Goal: Use online tool/utility: Utilize a website feature to perform a specific function

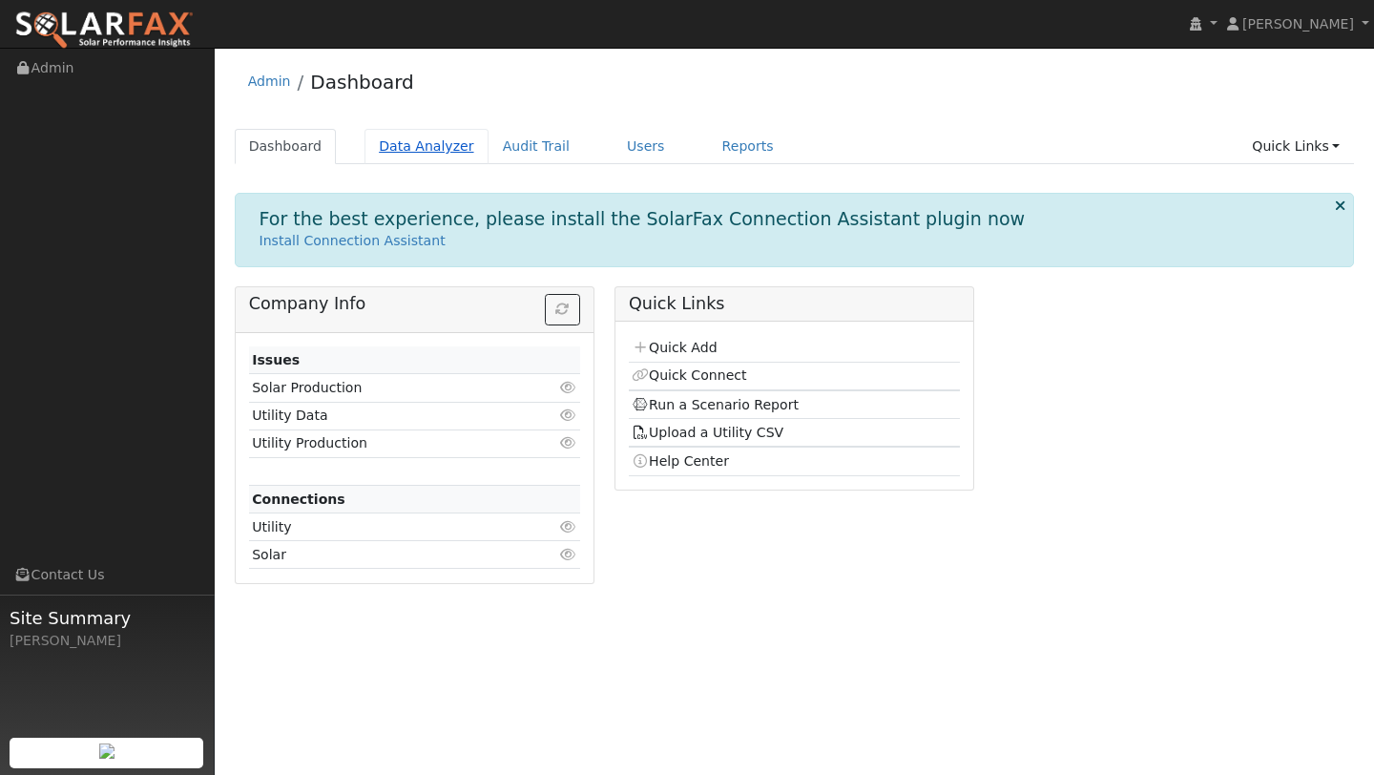
click at [426, 142] on link "Data Analyzer" at bounding box center [427, 146] width 124 height 35
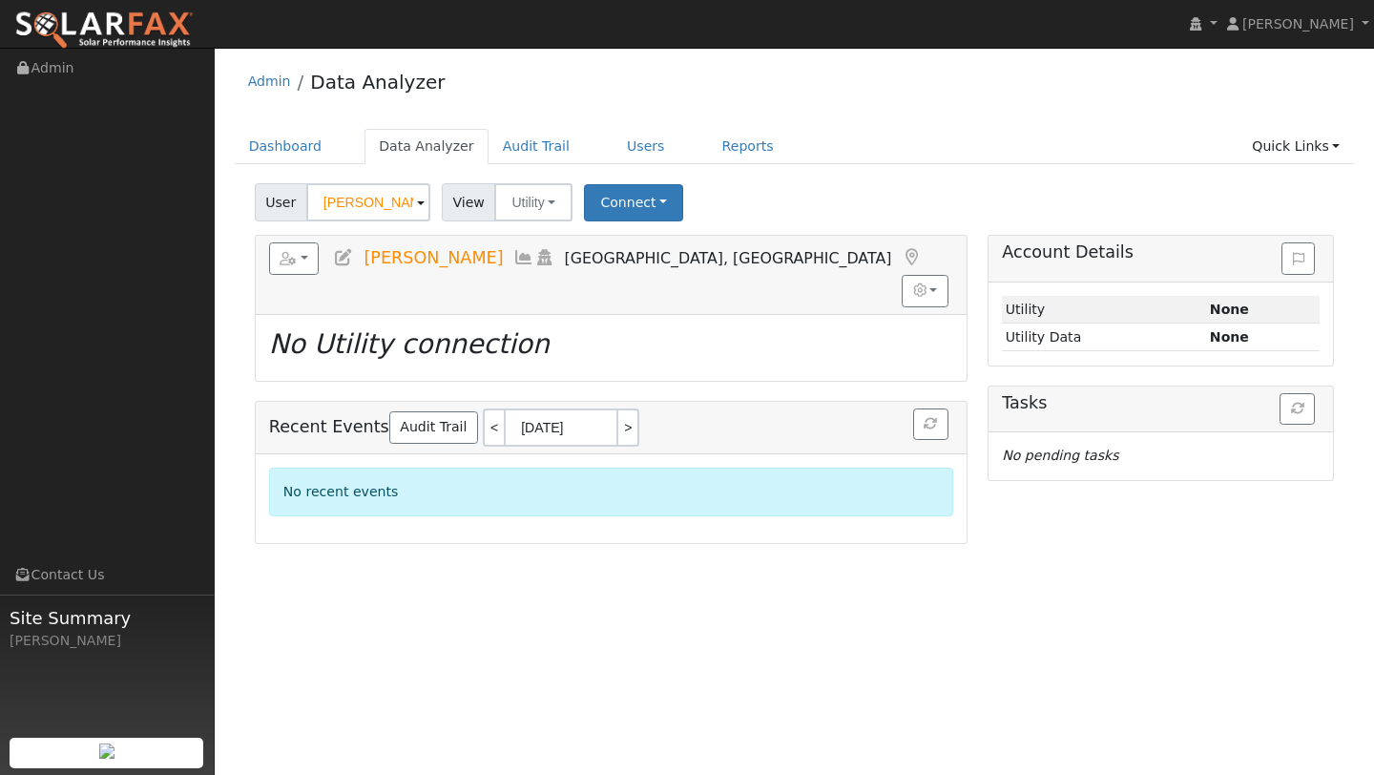
click at [396, 176] on div "Dashboard Data Analyzer Audit Trail Users Reports Quick Links Quick Add Quick C…" at bounding box center [795, 156] width 1121 height 54
click at [395, 179] on div "User [PERSON_NAME] Account Default Account Default Account [STREET_ADDRESS] Pri…" at bounding box center [794, 199] width 1087 height 45
click at [387, 190] on input "Carlos Valenzuela" at bounding box center [368, 202] width 124 height 38
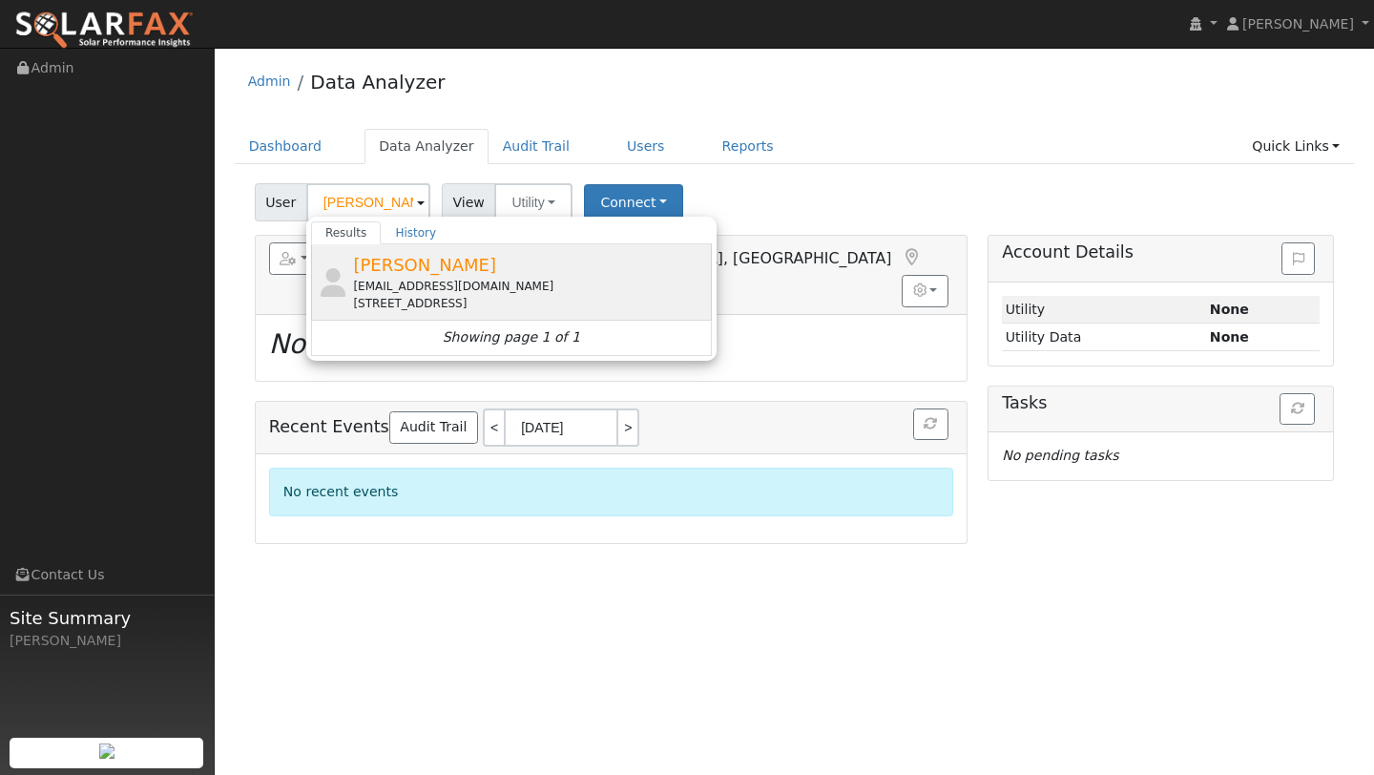
click at [416, 302] on div "966 Laurel Creek Way, Fairfield, CA 94533" at bounding box center [530, 303] width 354 height 17
type input "Loreen Ansell"
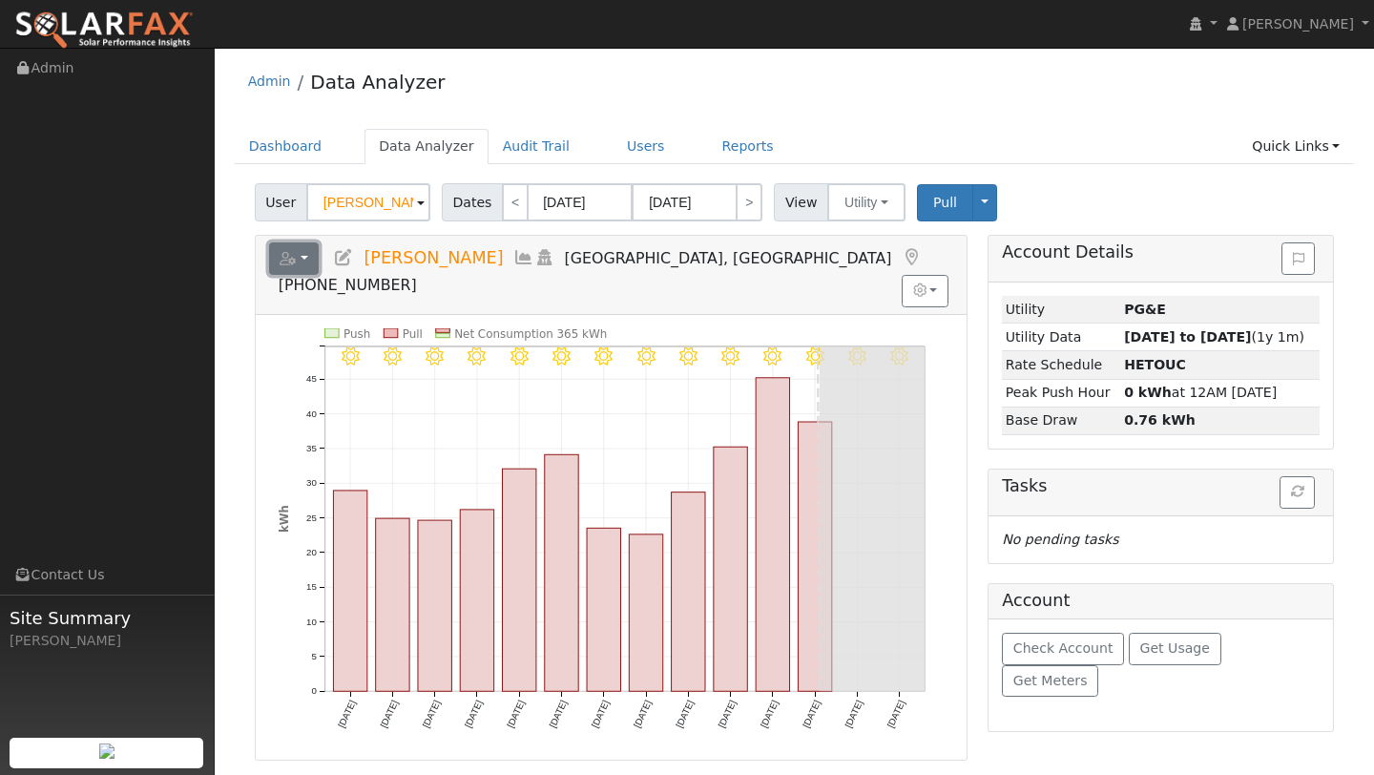
click at [284, 257] on icon "button" at bounding box center [288, 258] width 17 height 13
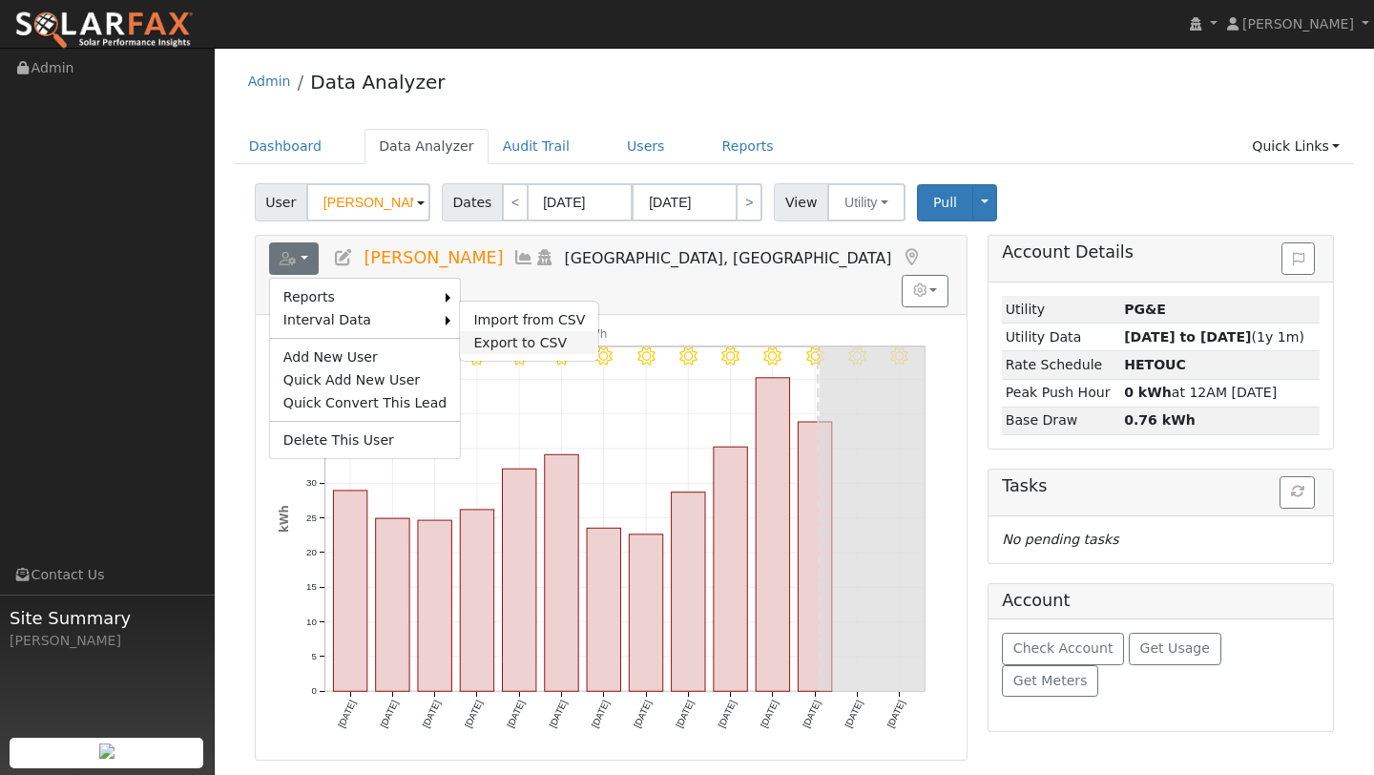
click at [480, 346] on link "Export to CSV" at bounding box center [529, 342] width 138 height 23
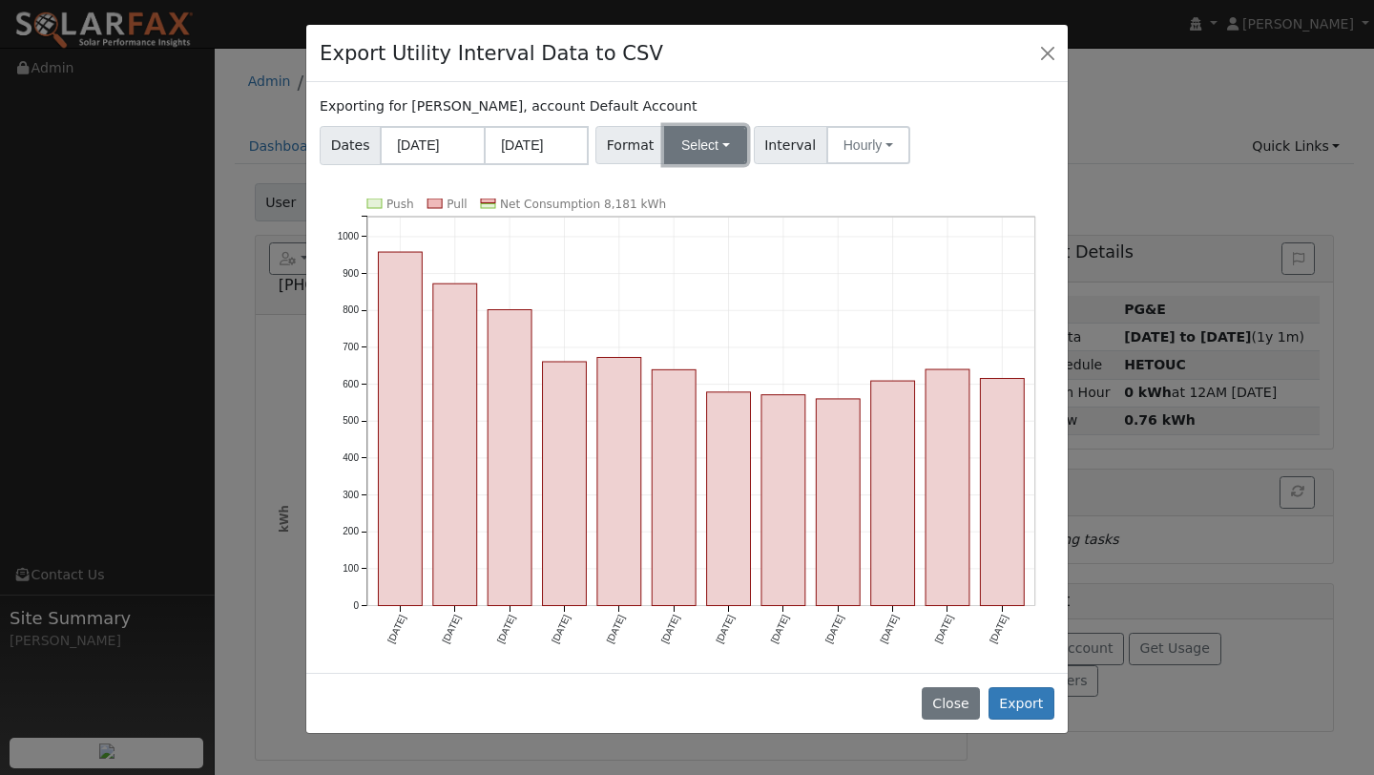
click at [703, 133] on button "Select" at bounding box center [705, 145] width 83 height 38
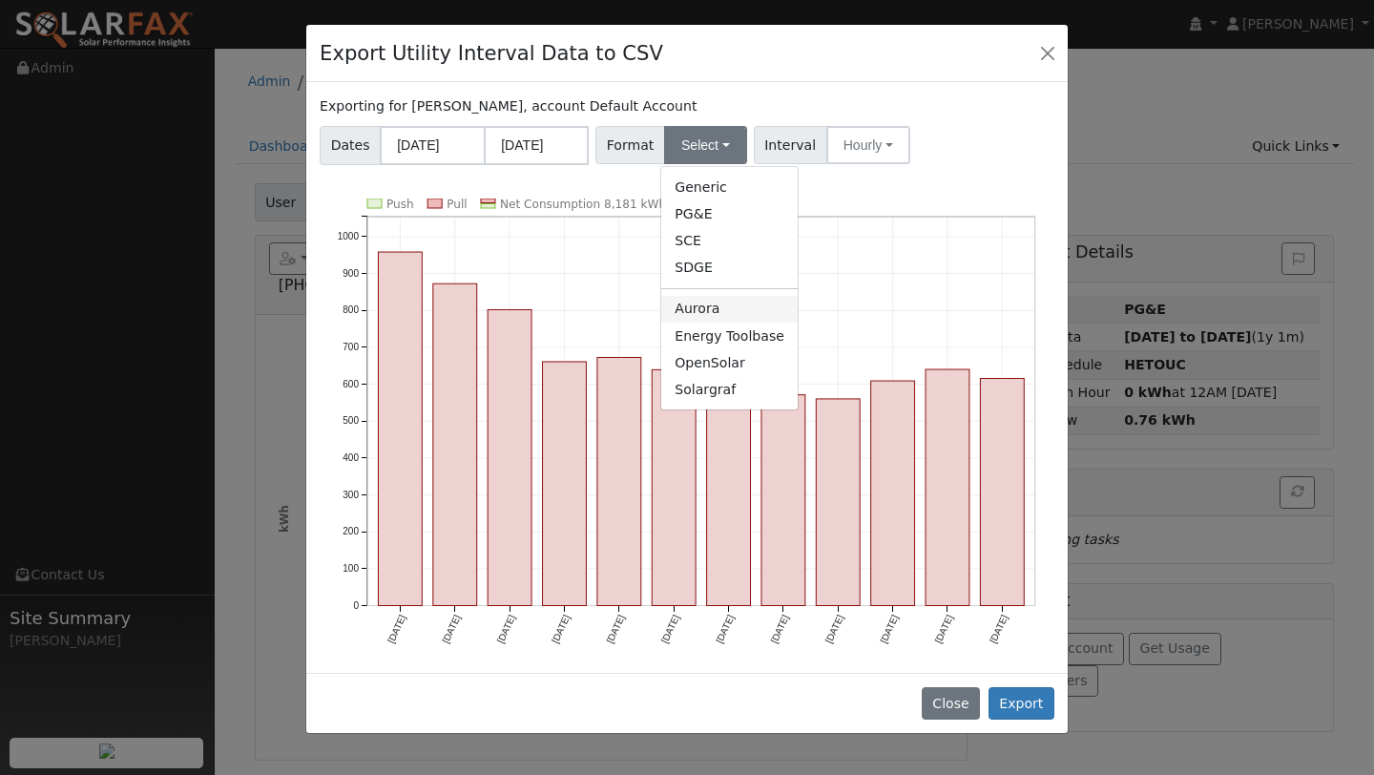
click at [694, 305] on link "Aurora" at bounding box center [729, 309] width 136 height 27
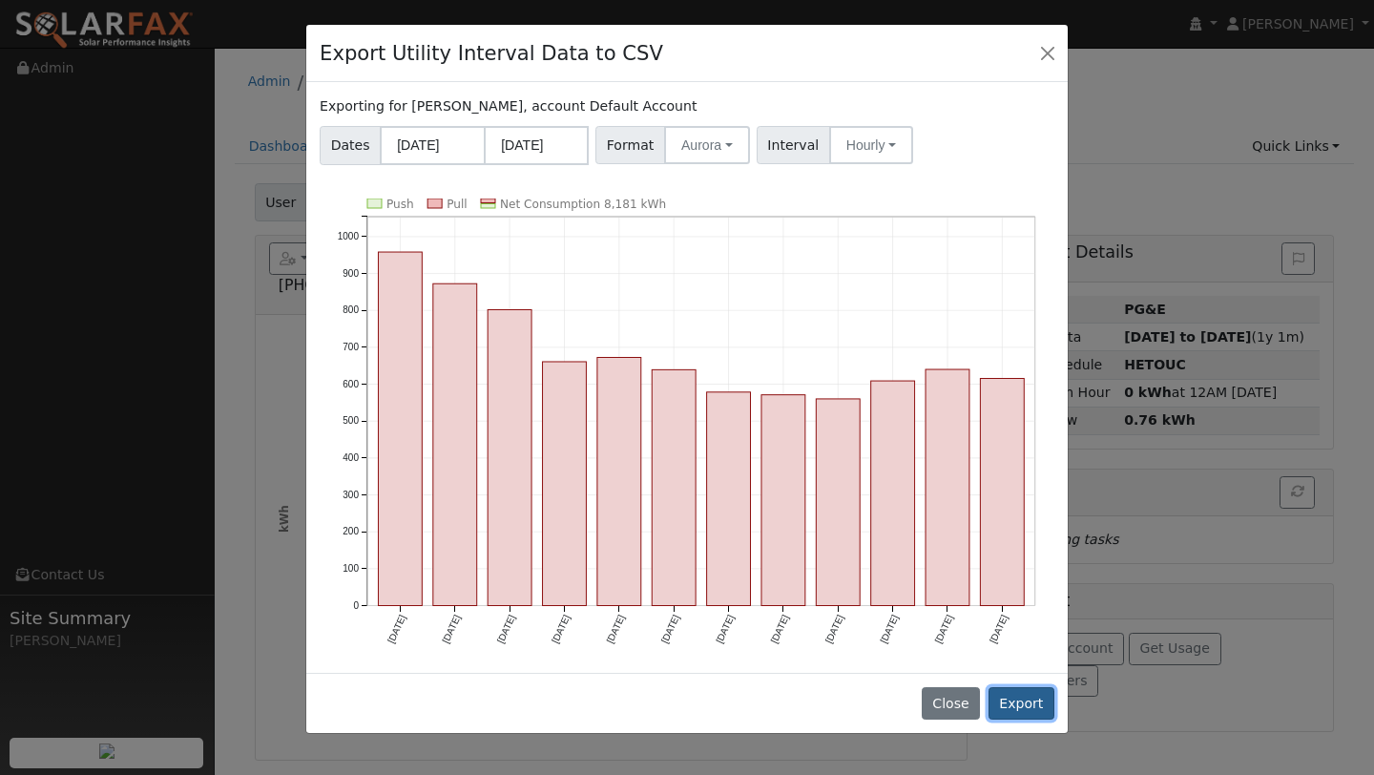
click at [1004, 706] on button "Export" at bounding box center [1022, 703] width 66 height 32
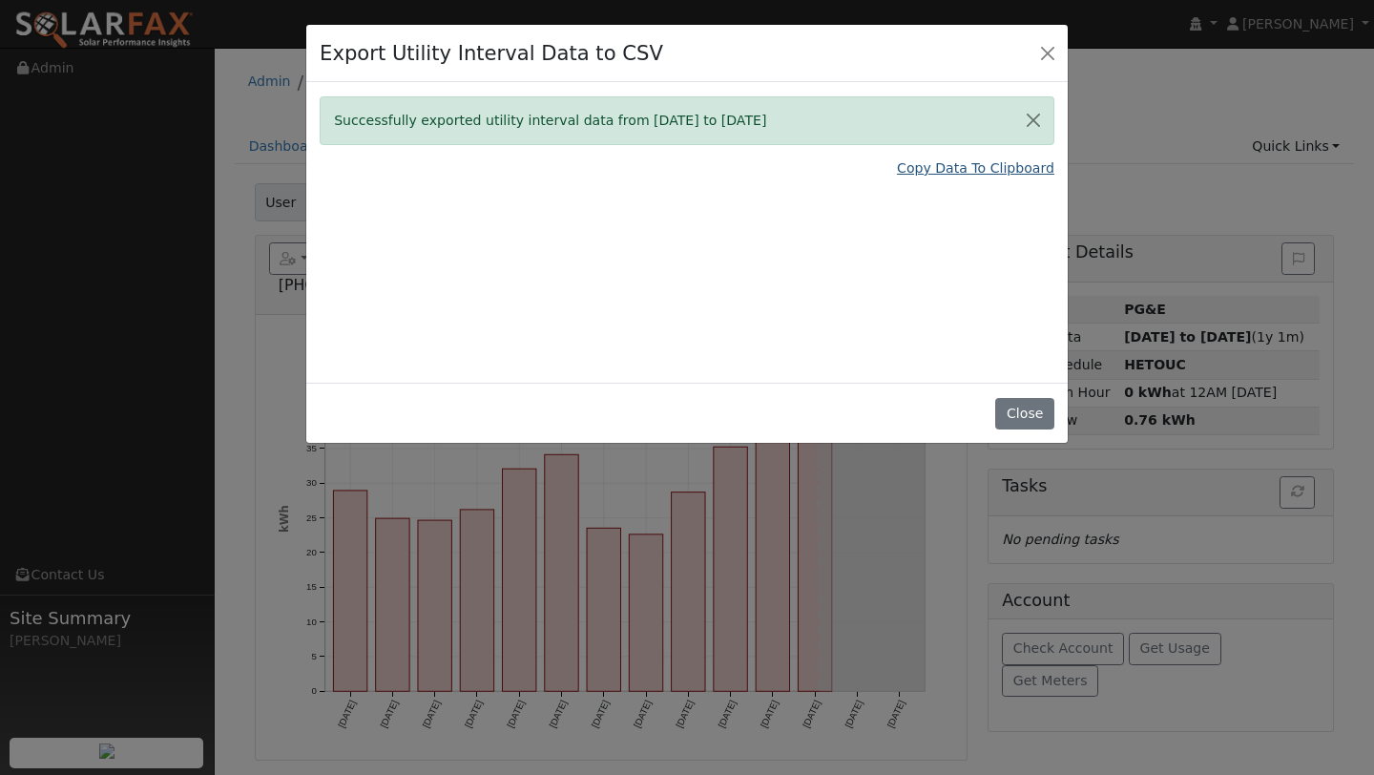
click at [935, 177] on link "Copy Data To Clipboard" at bounding box center [975, 168] width 157 height 20
click at [1038, 43] on button "Close" at bounding box center [1048, 52] width 27 height 27
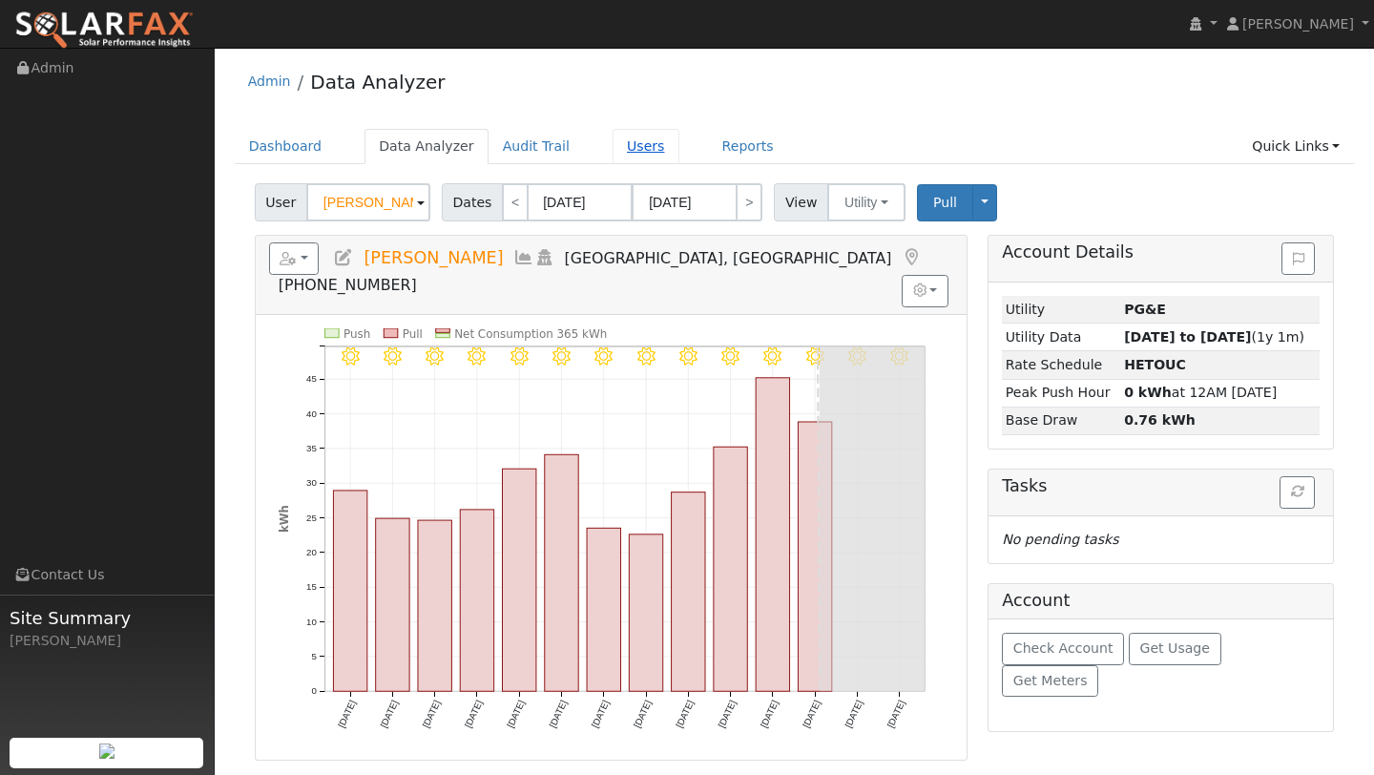
click at [629, 132] on link "Users" at bounding box center [646, 146] width 67 height 35
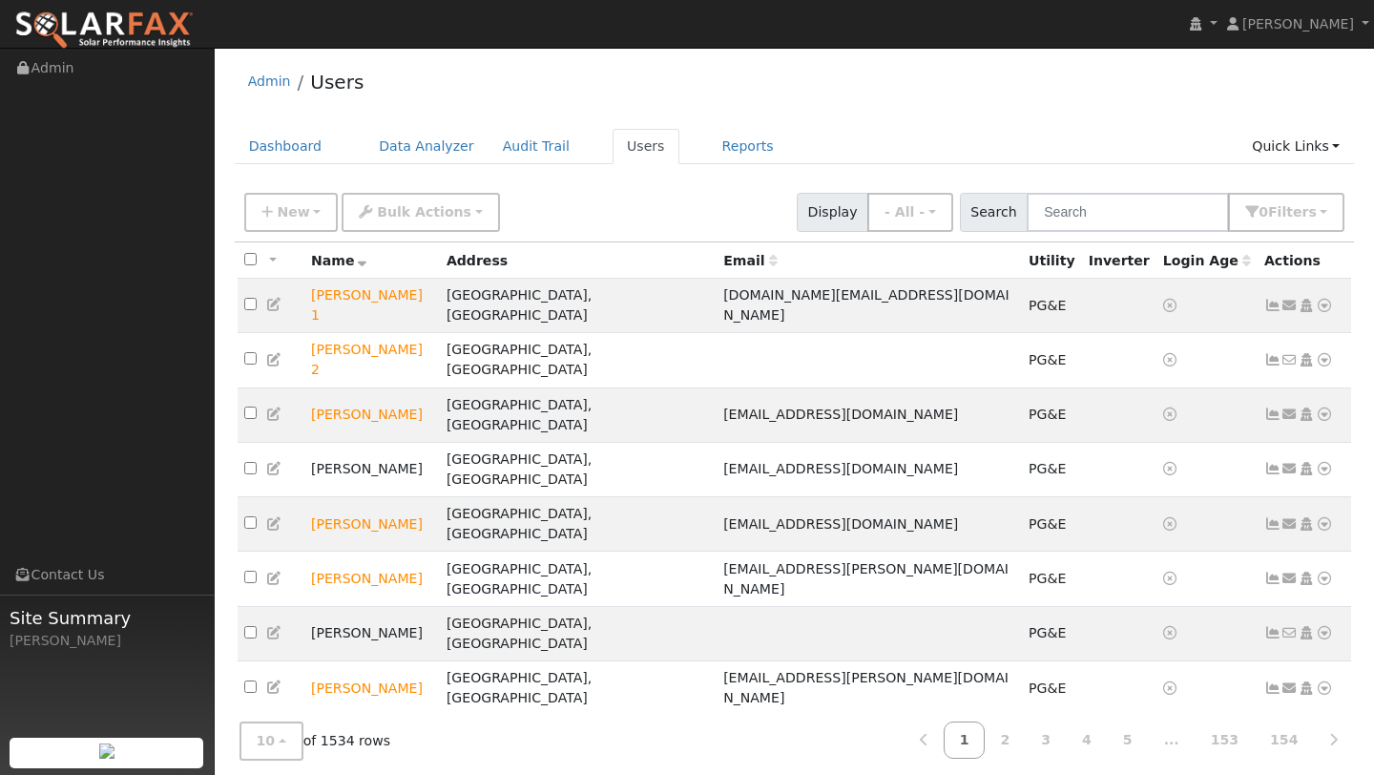
click at [1085, 236] on div "New Add User Quick Add Quick Connect Quick Convert Lead Bulk Actions Send Email…" at bounding box center [795, 212] width 1121 height 58
click at [1085, 220] on input "text" at bounding box center [1128, 212] width 202 height 39
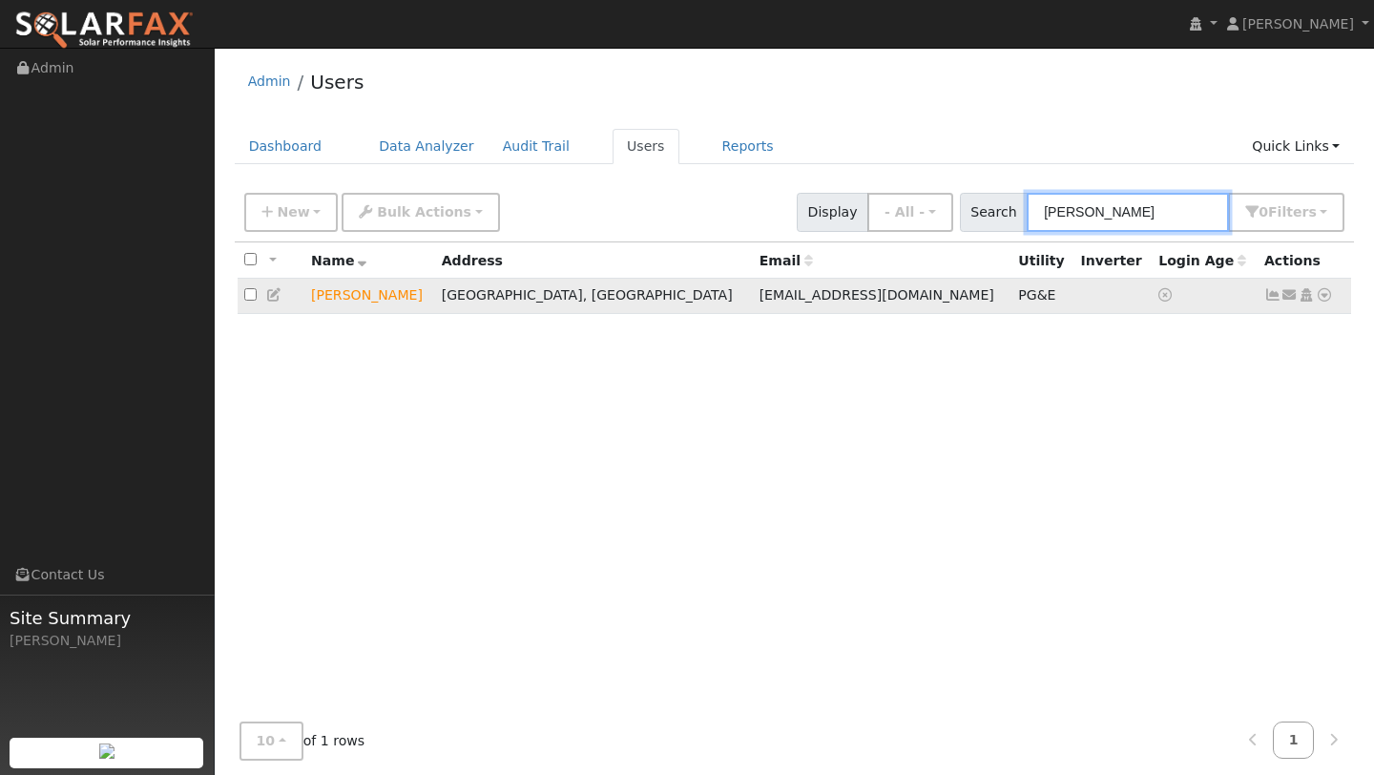
type input "loreen"
click at [1329, 294] on icon at bounding box center [1324, 294] width 17 height 13
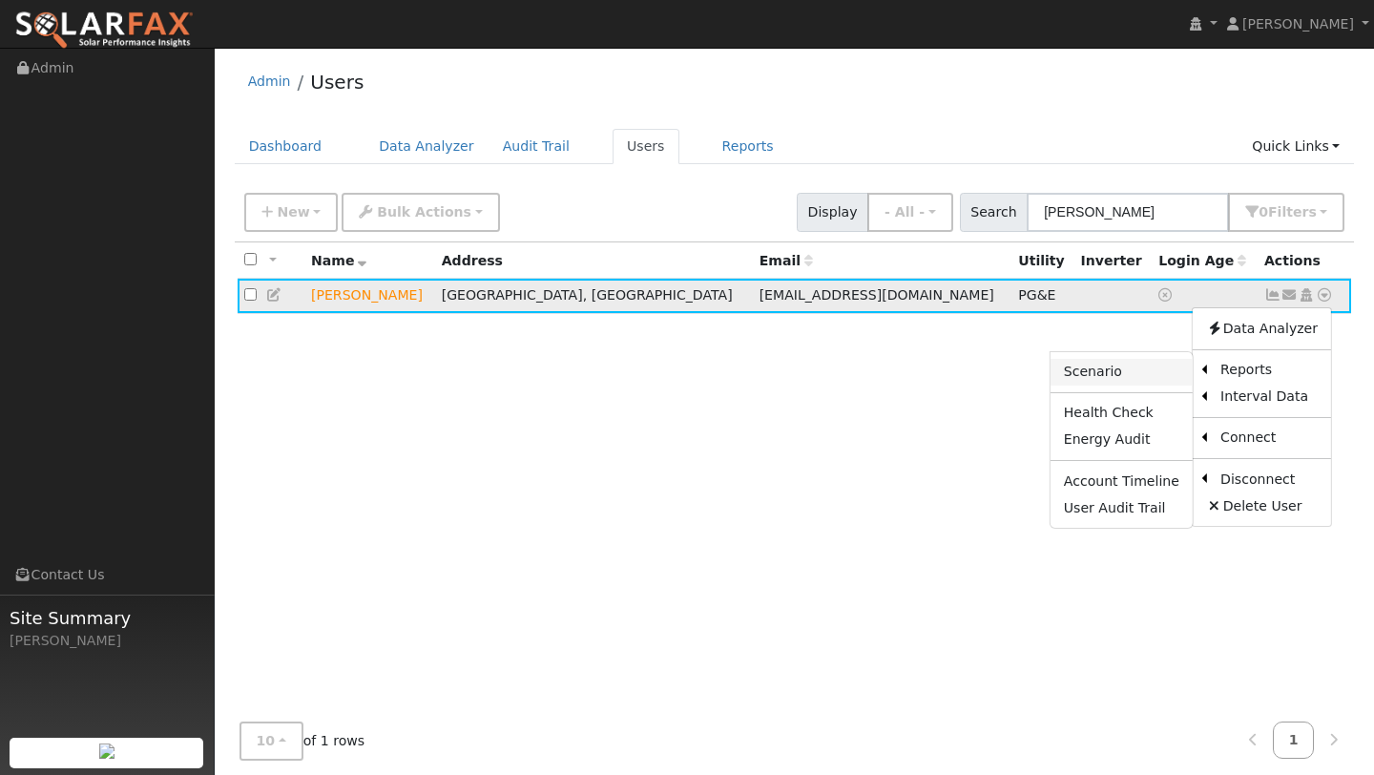
click at [1158, 370] on link "Scenario" at bounding box center [1122, 372] width 142 height 27
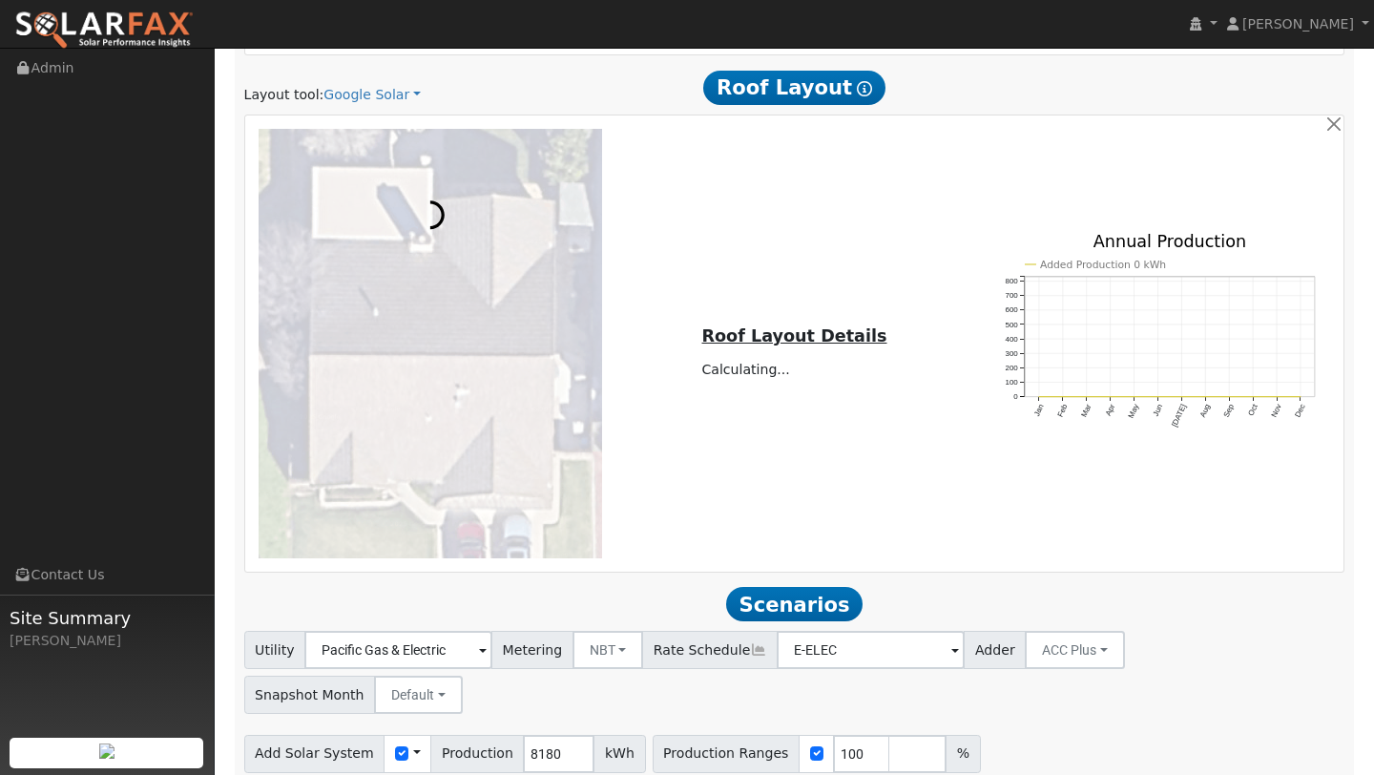
scroll to position [1013, 0]
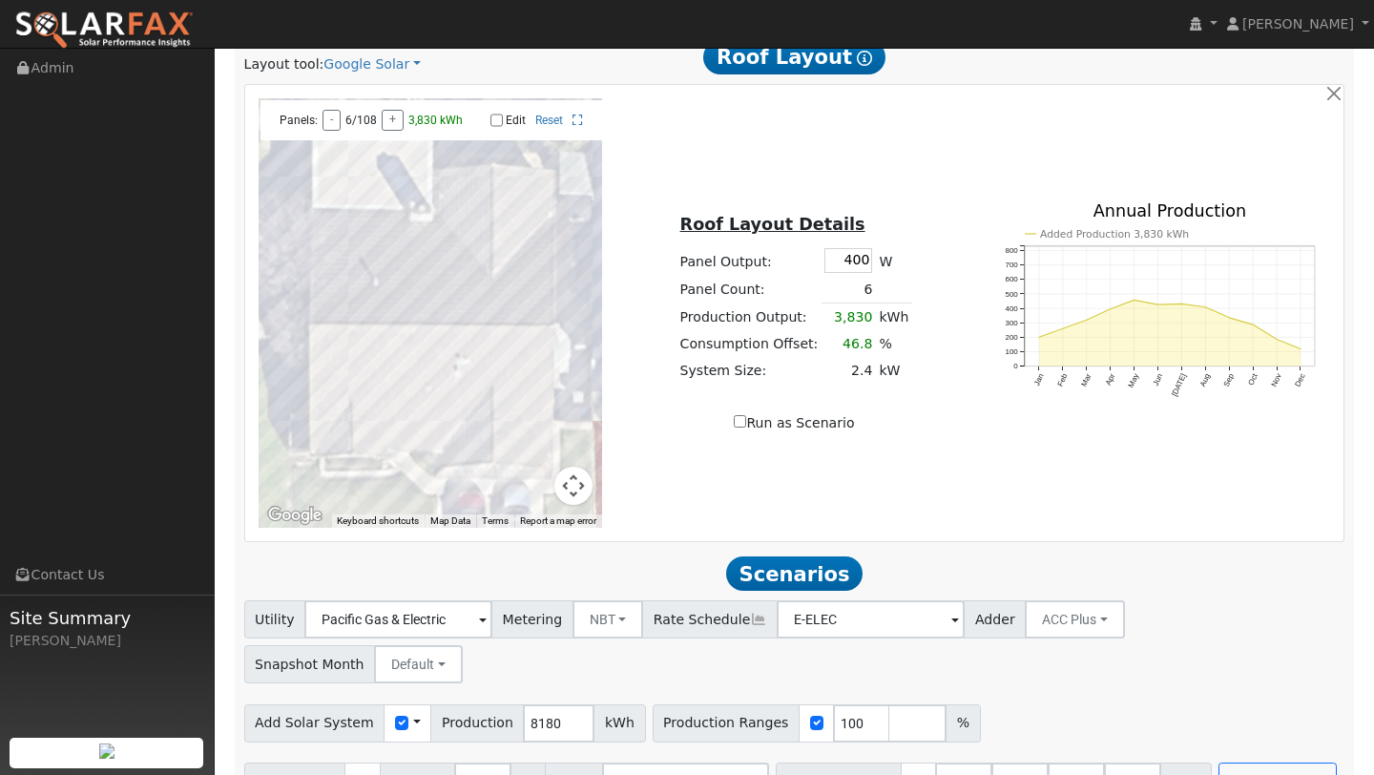
click at [566, 480] on button "Map camera controls" at bounding box center [574, 486] width 38 height 38
click at [545, 487] on div at bounding box center [431, 313] width 345 height 430
click at [539, 487] on button "Zoom out" at bounding box center [526, 486] width 38 height 38
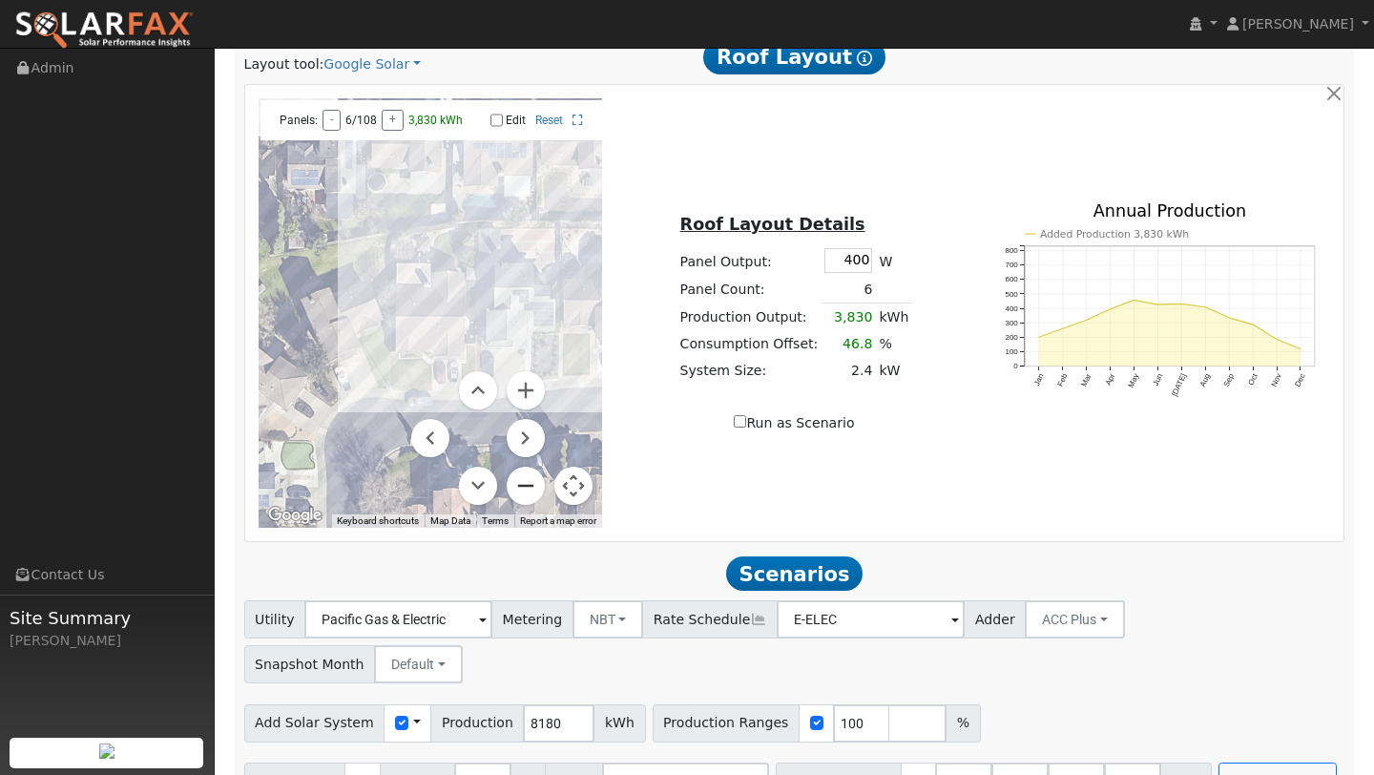
click at [539, 487] on button "Zoom out" at bounding box center [526, 486] width 38 height 38
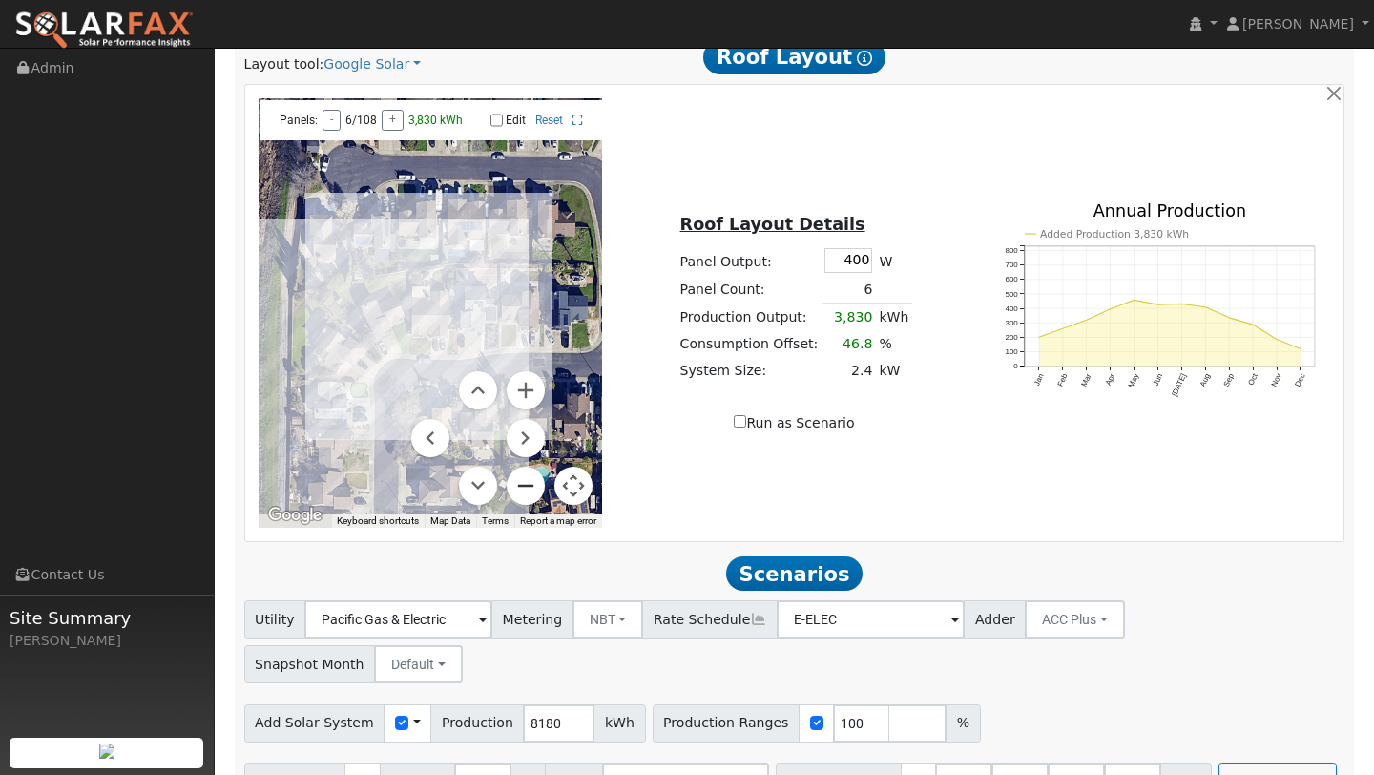
click at [539, 487] on button "Zoom out" at bounding box center [526, 486] width 38 height 38
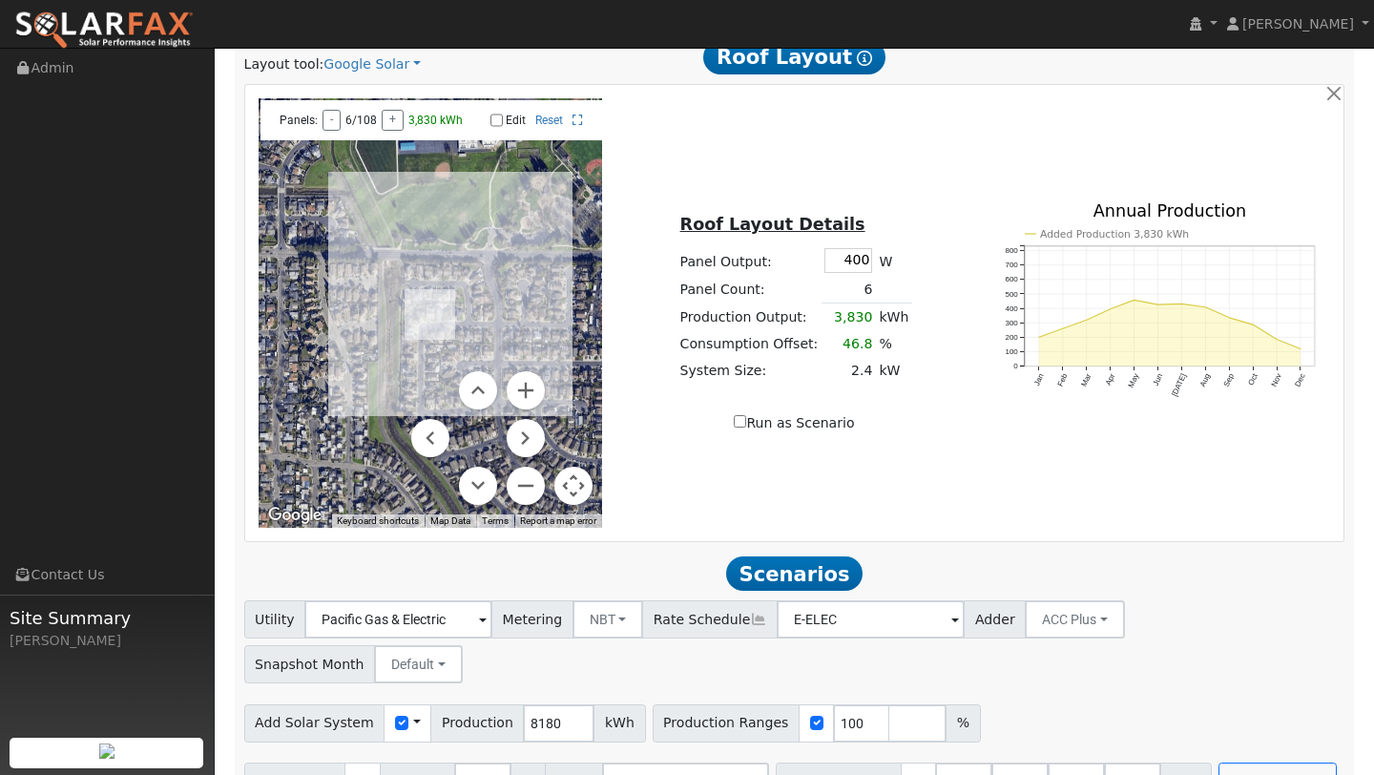
click at [590, 486] on button "Map camera controls" at bounding box center [574, 486] width 38 height 38
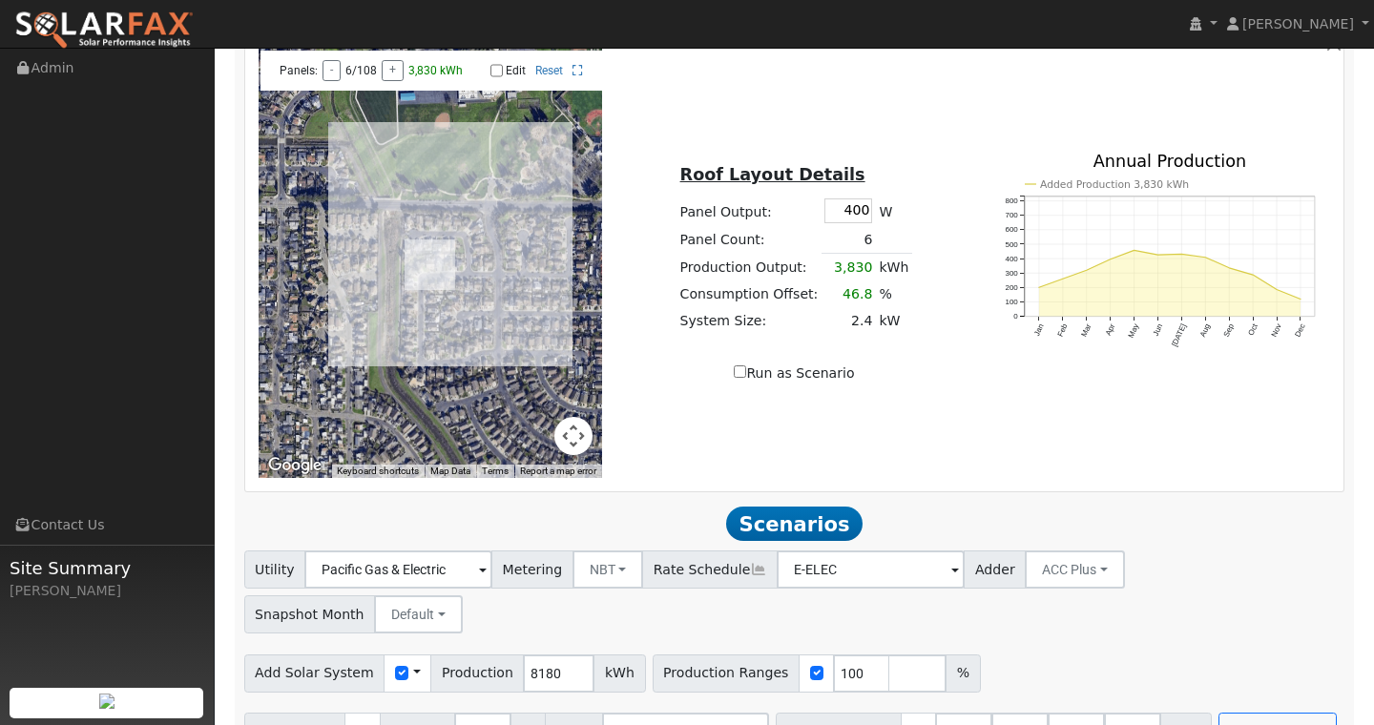
scroll to position [1056, 0]
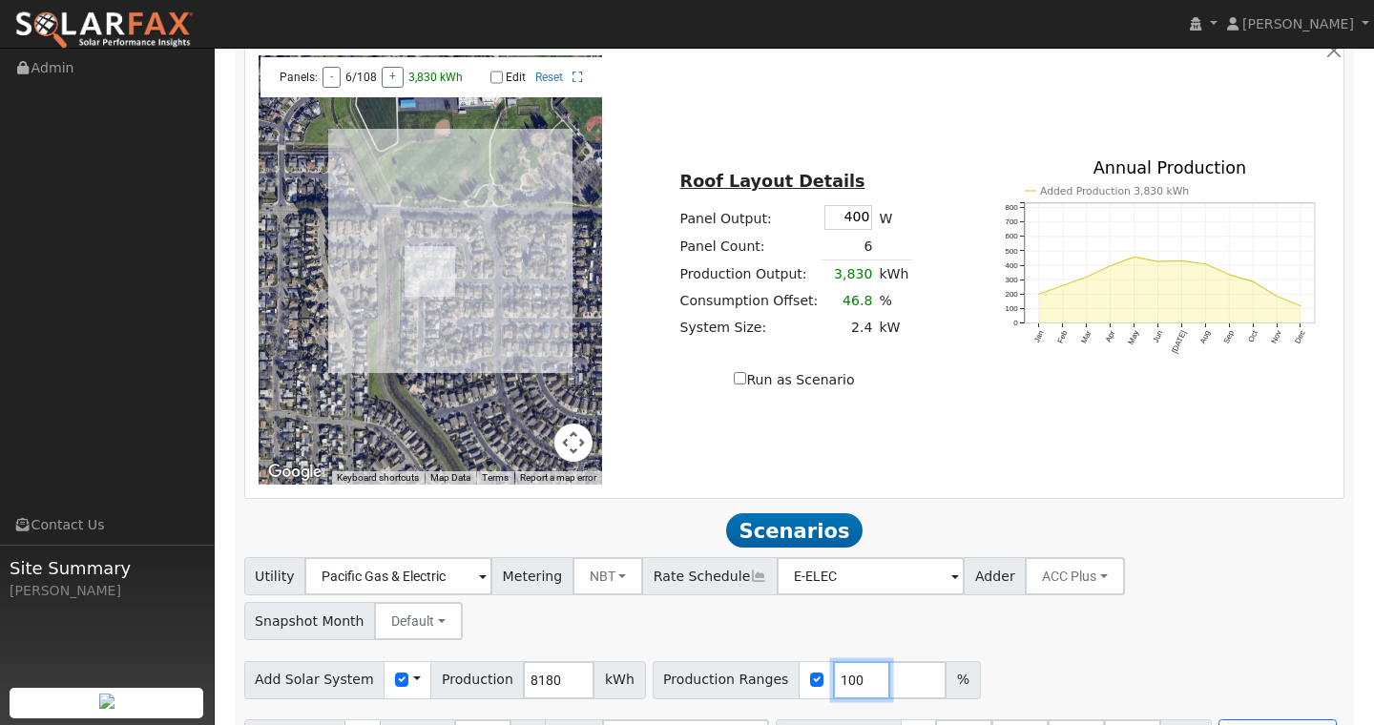
click at [838, 661] on input "100" at bounding box center [861, 680] width 57 height 38
type input "145"
click at [1066, 720] on input "40.5" at bounding box center [1076, 739] width 57 height 38
type input "4"
type input "0"
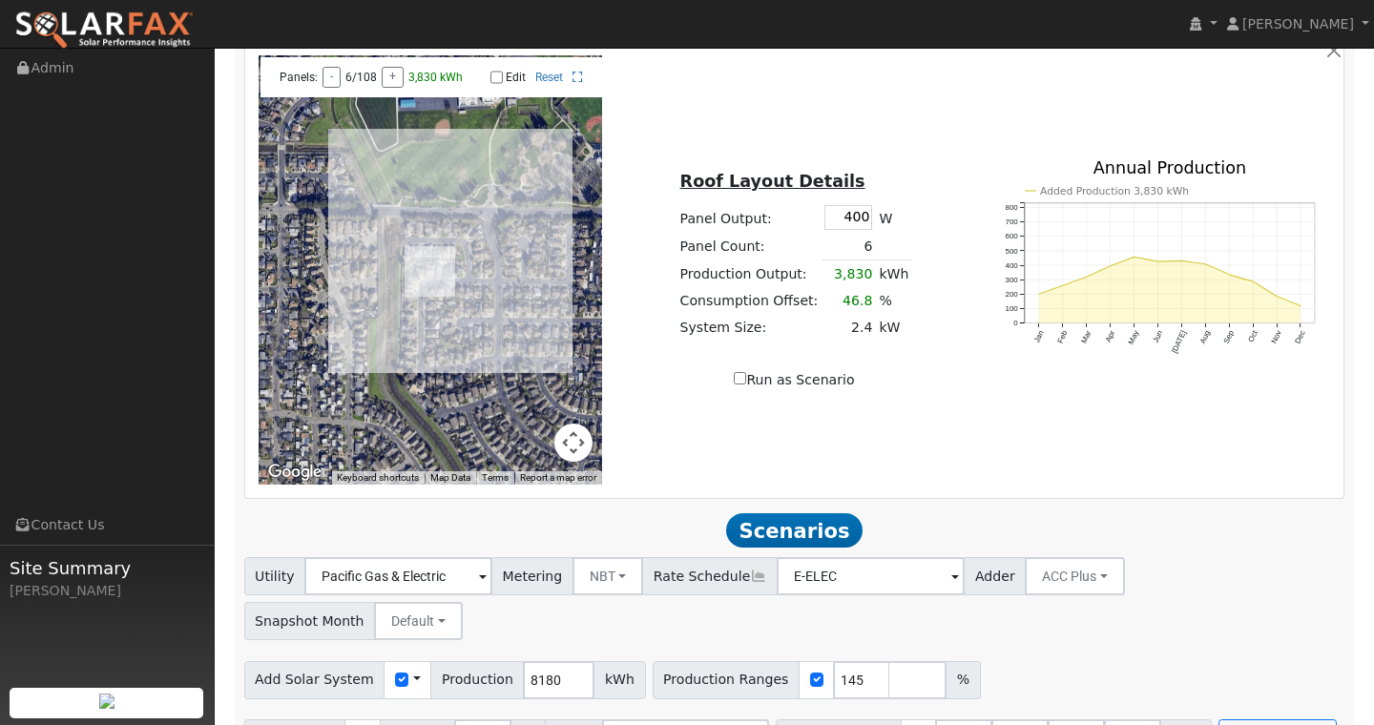
type input "0"
type input "13.5"
type input "27"
click at [1110, 657] on div "Utility Pacific Gas & Electric Metering NBT NEM NBT Rate Schedule E-ELEC Adder …" at bounding box center [795, 656] width 1122 height 199
click at [1234, 720] on button "Run Scenarios" at bounding box center [1277, 739] width 117 height 38
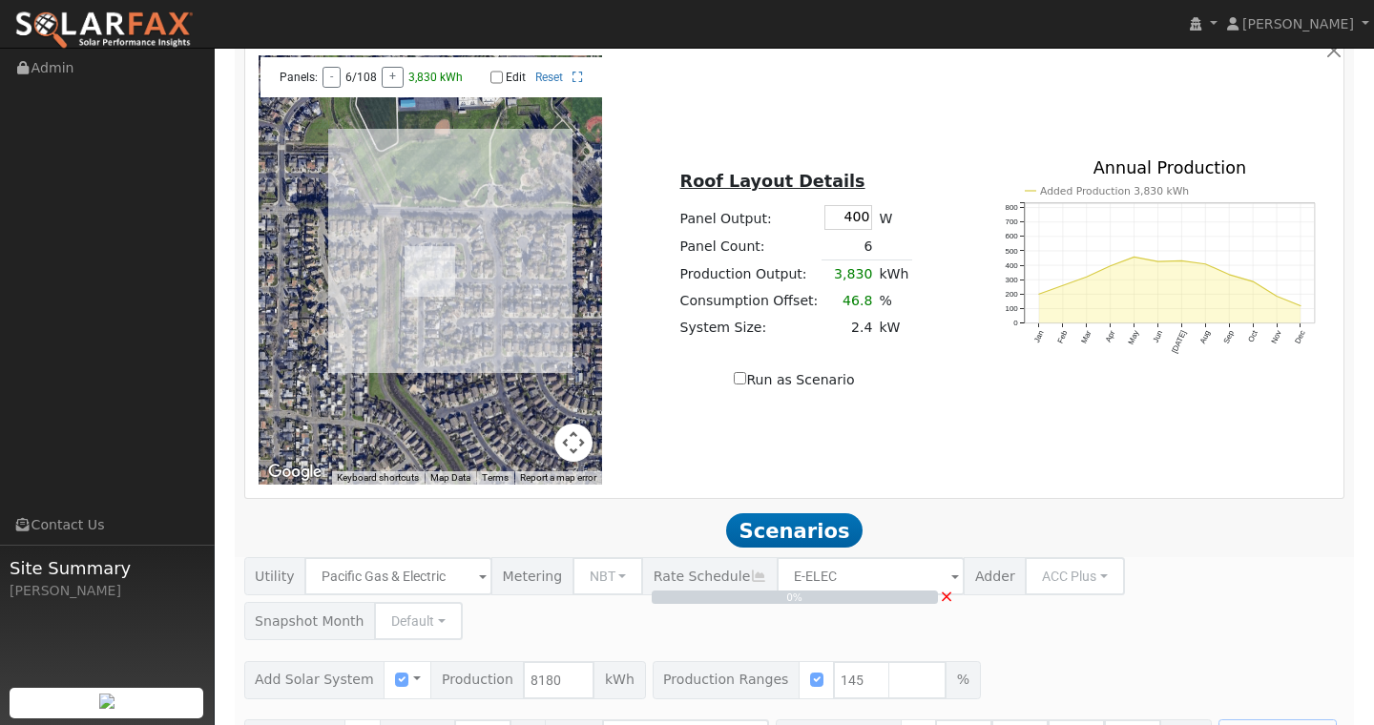
scroll to position [1062, 0]
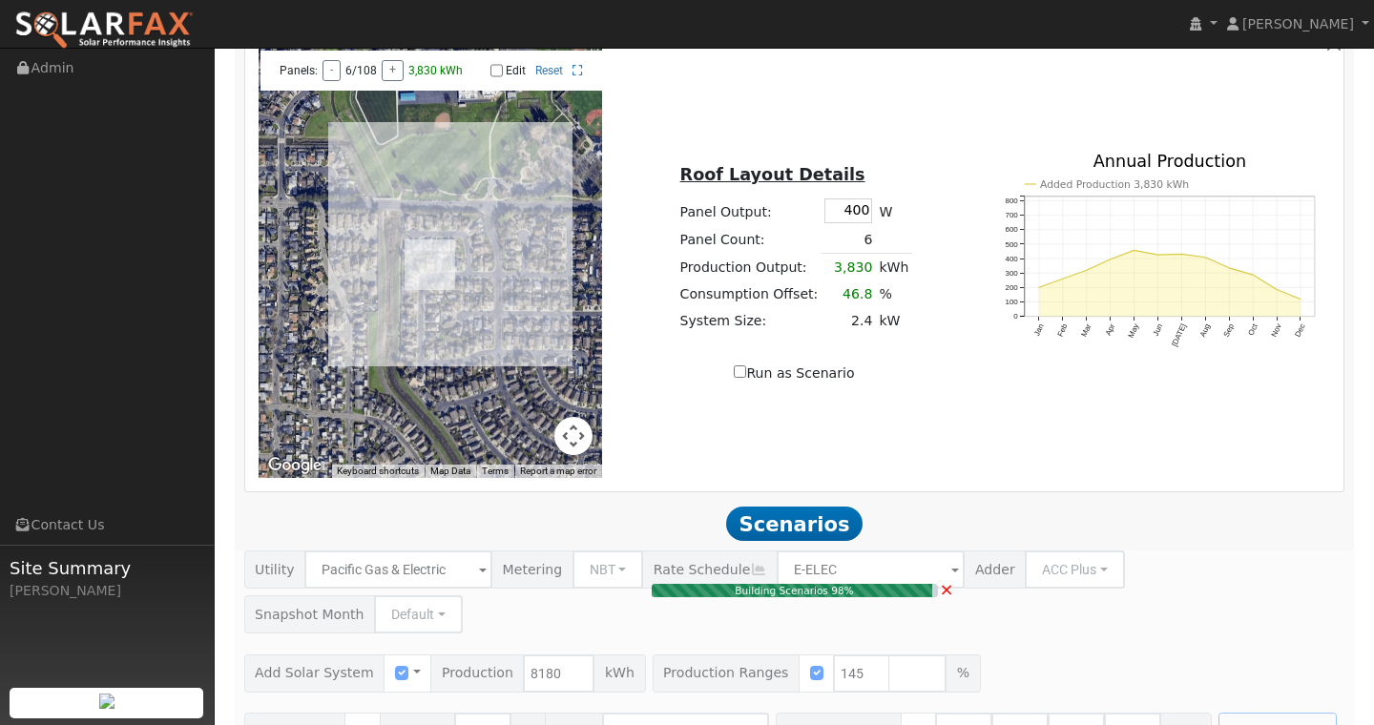
type input "7.9"
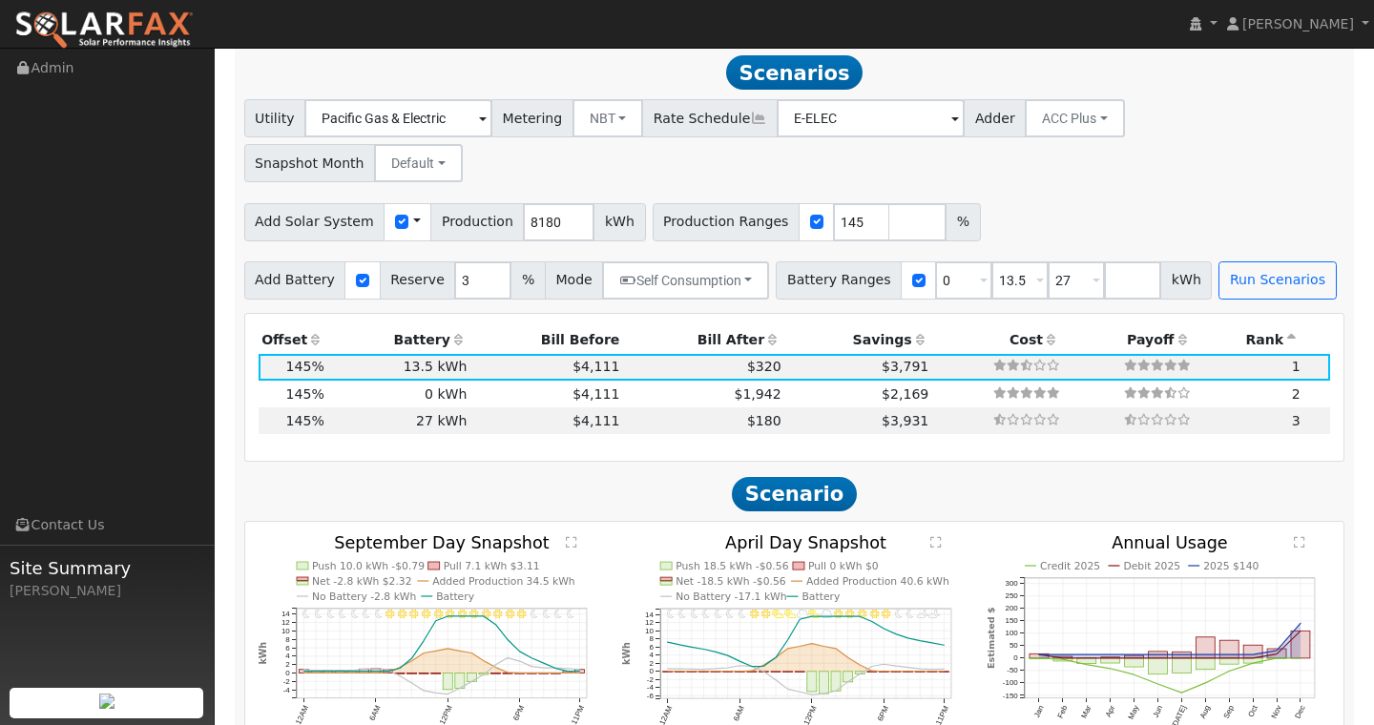
scroll to position [1532, 0]
